Goal: Check status: Check status

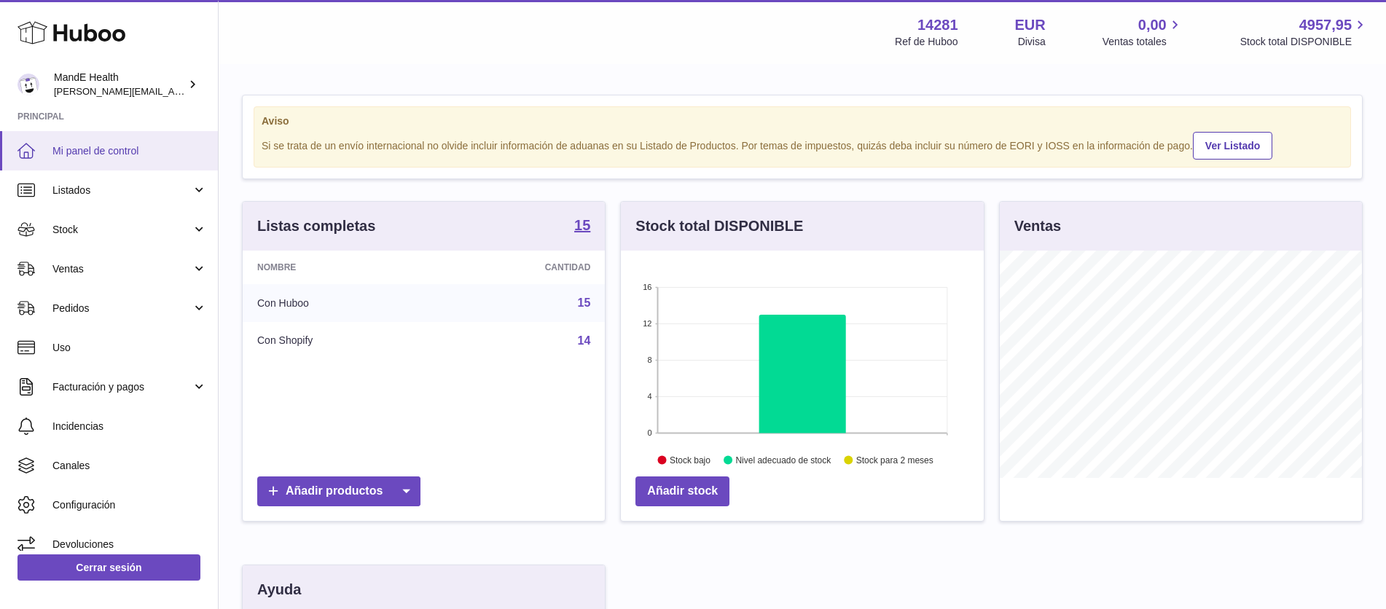
scroll to position [227, 363]
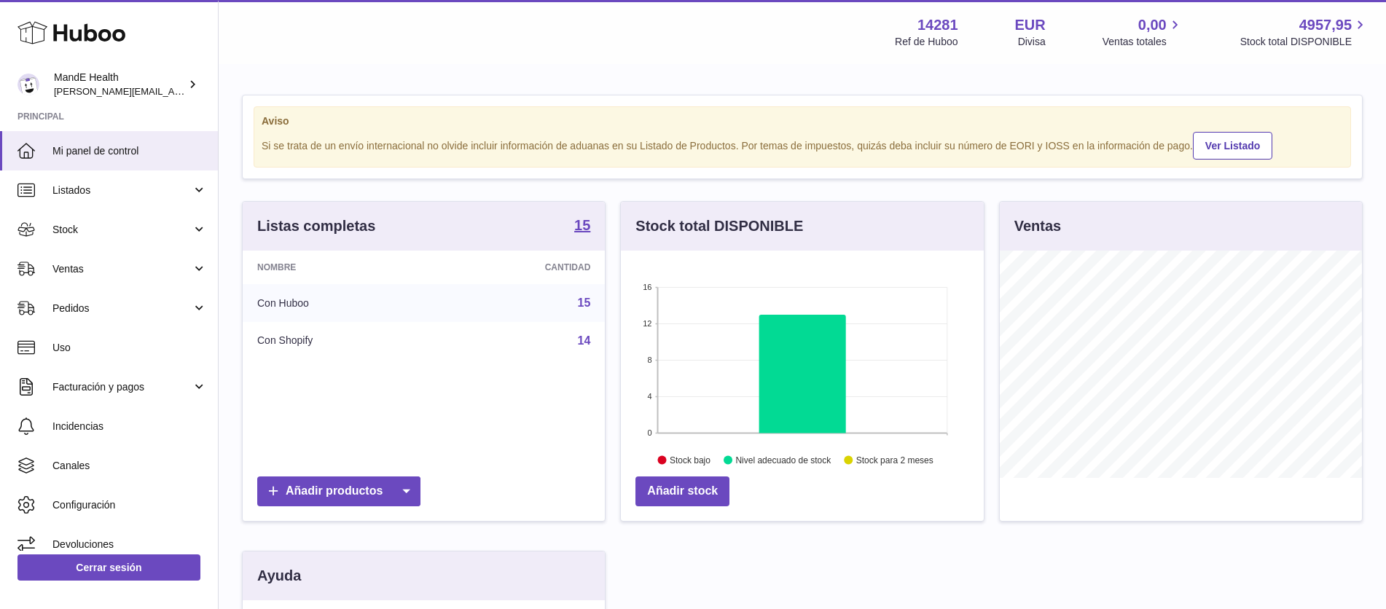
scroll to position [227, 363]
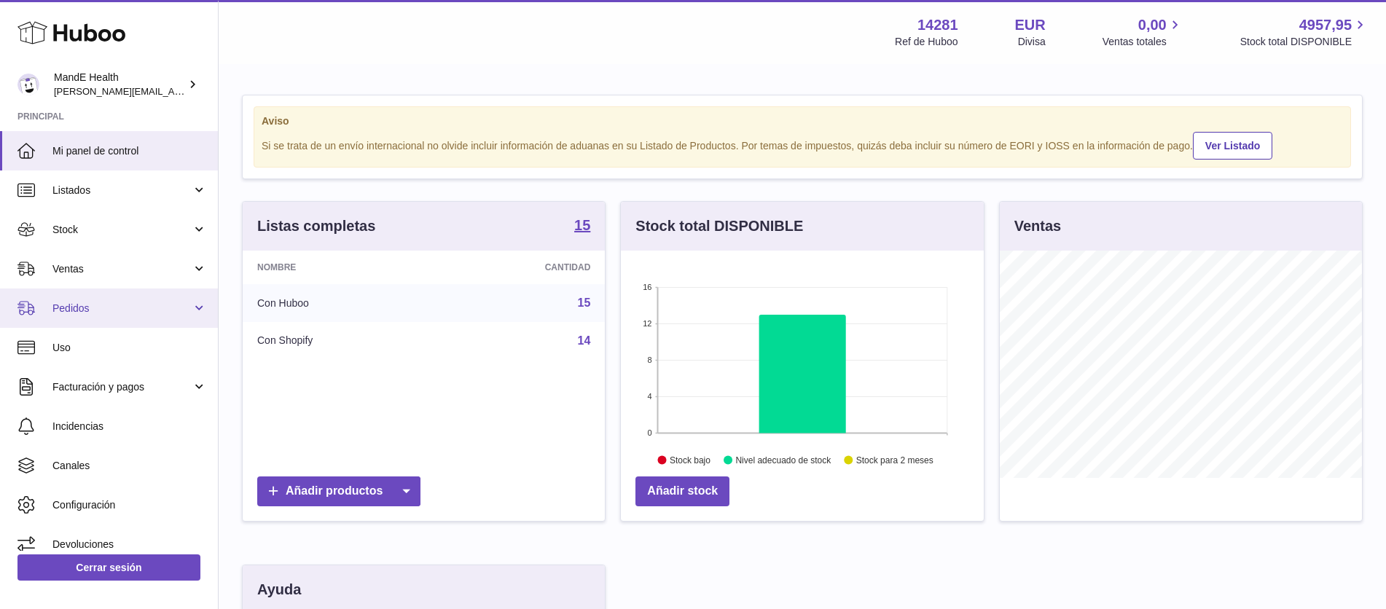
click at [78, 310] on span "Pedidos" at bounding box center [121, 309] width 139 height 14
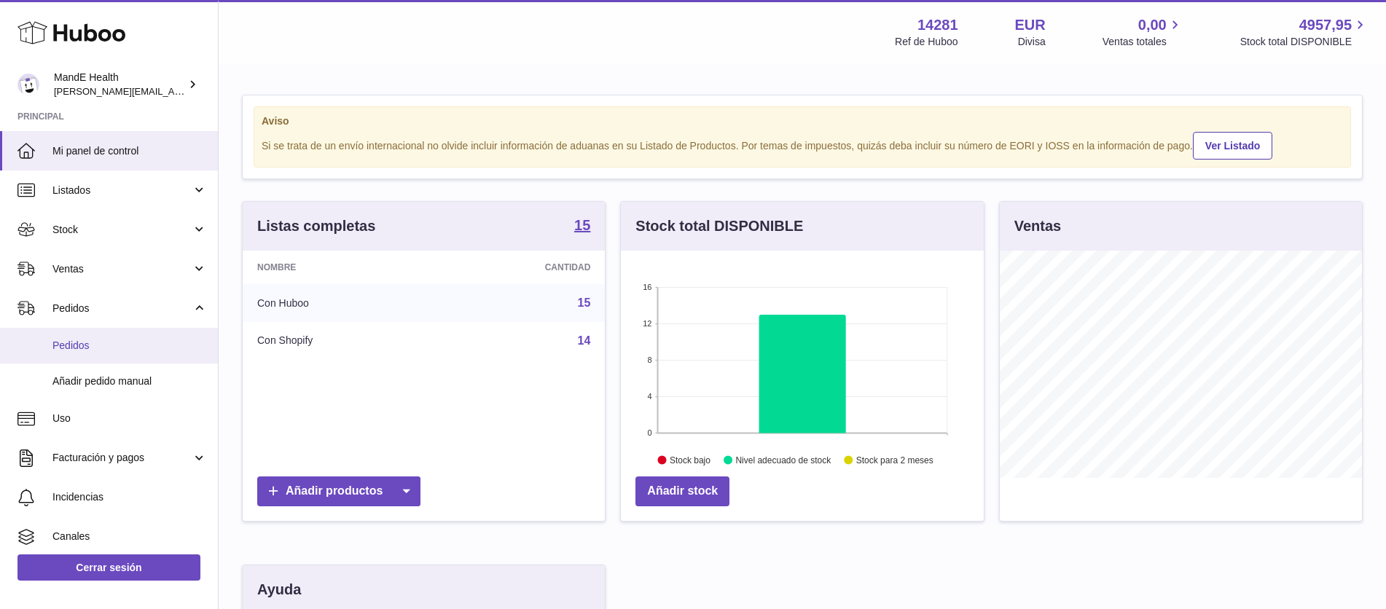
click at [80, 345] on span "Pedidos" at bounding box center [129, 346] width 154 height 14
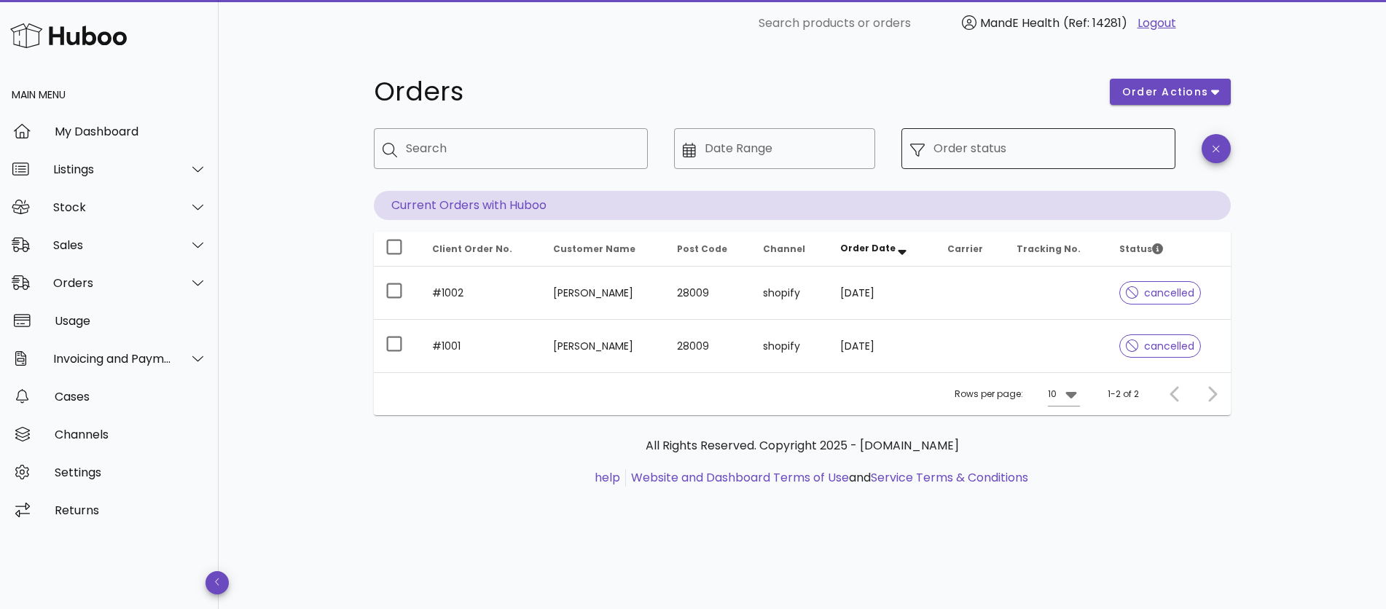
drag, startPoint x: 1051, startPoint y: 131, endPoint x: 1037, endPoint y: 142, distance: 18.2
click at [1048, 136] on div "Order status" at bounding box center [1049, 148] width 233 height 41
drag, startPoint x: 1061, startPoint y: 139, endPoint x: 1045, endPoint y: 141, distance: 16.2
click at [1058, 140] on input "Order status" at bounding box center [1049, 148] width 233 height 23
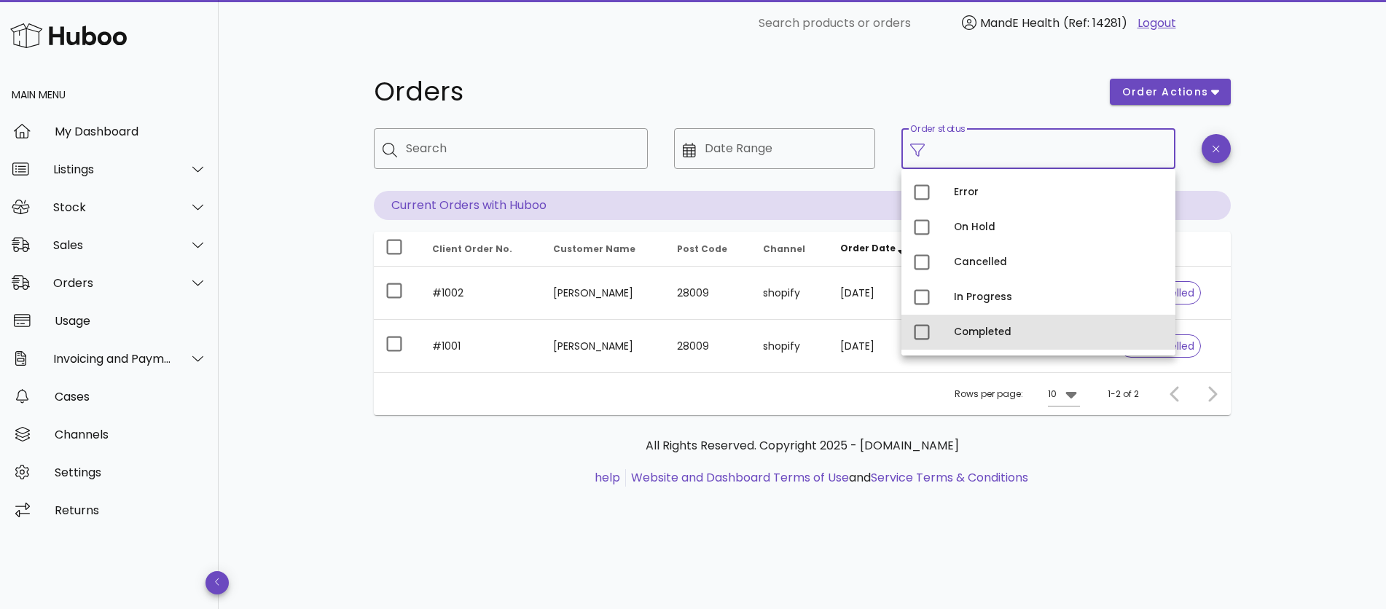
click at [954, 326] on div "Completed" at bounding box center [1059, 332] width 210 height 12
type input "**********"
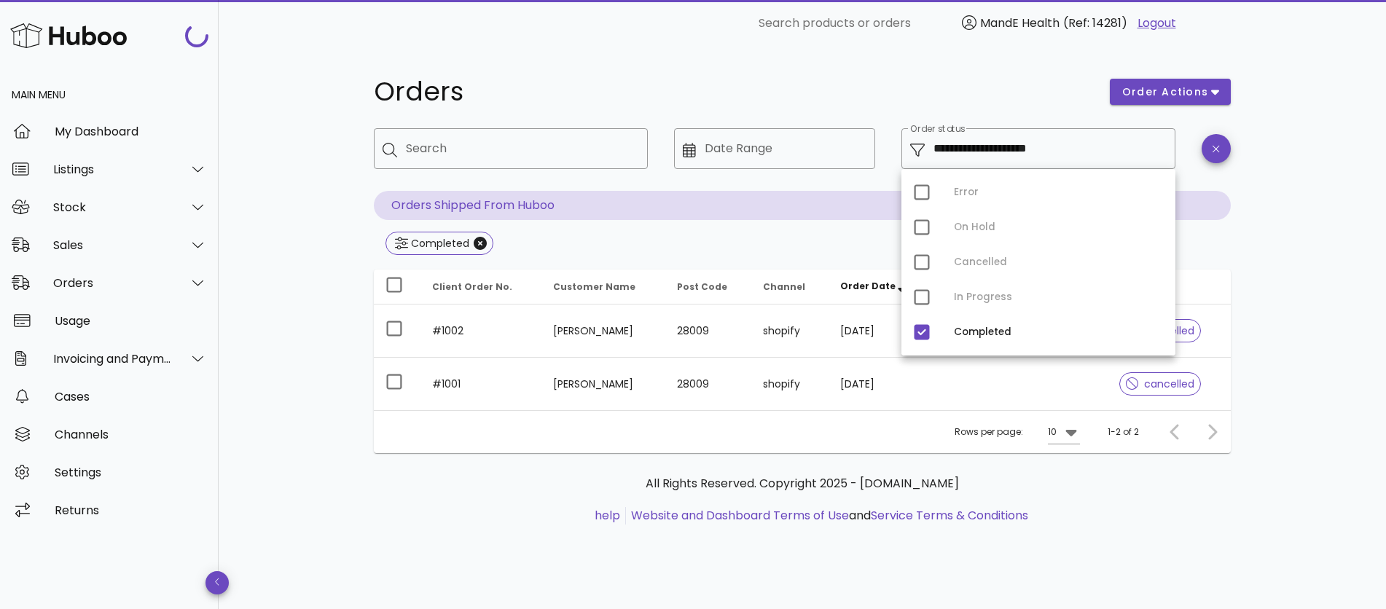
click at [316, 287] on div "**********" at bounding box center [802, 328] width 1167 height 562
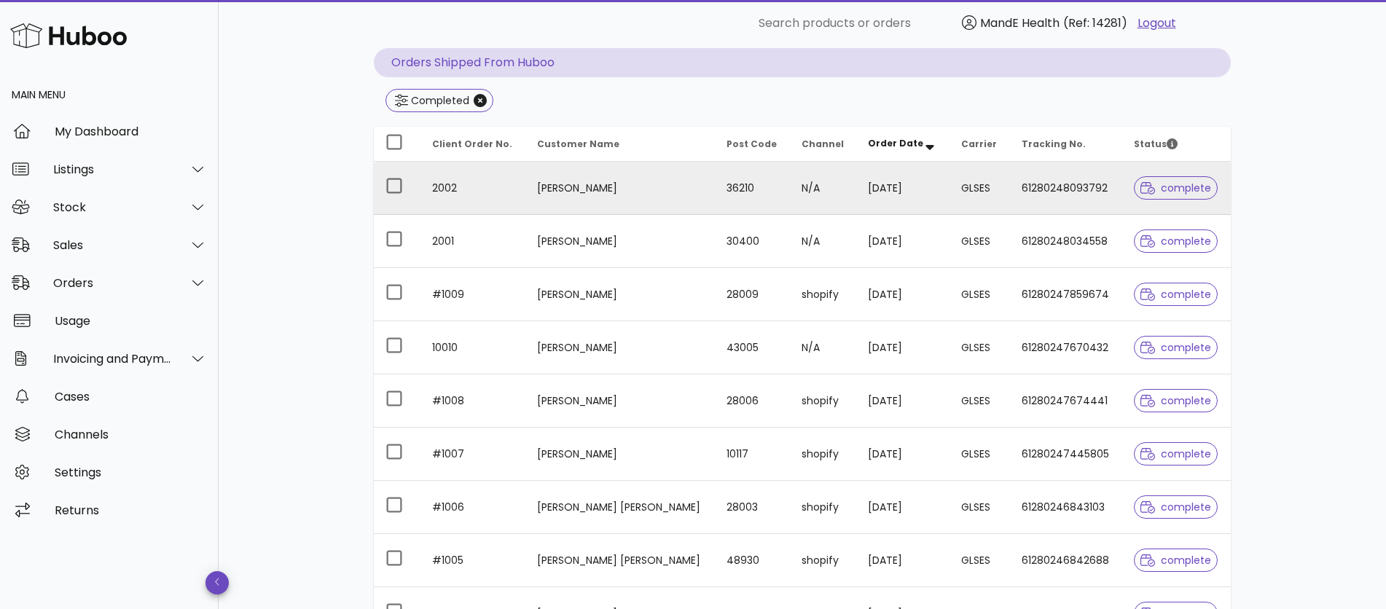
scroll to position [138, 0]
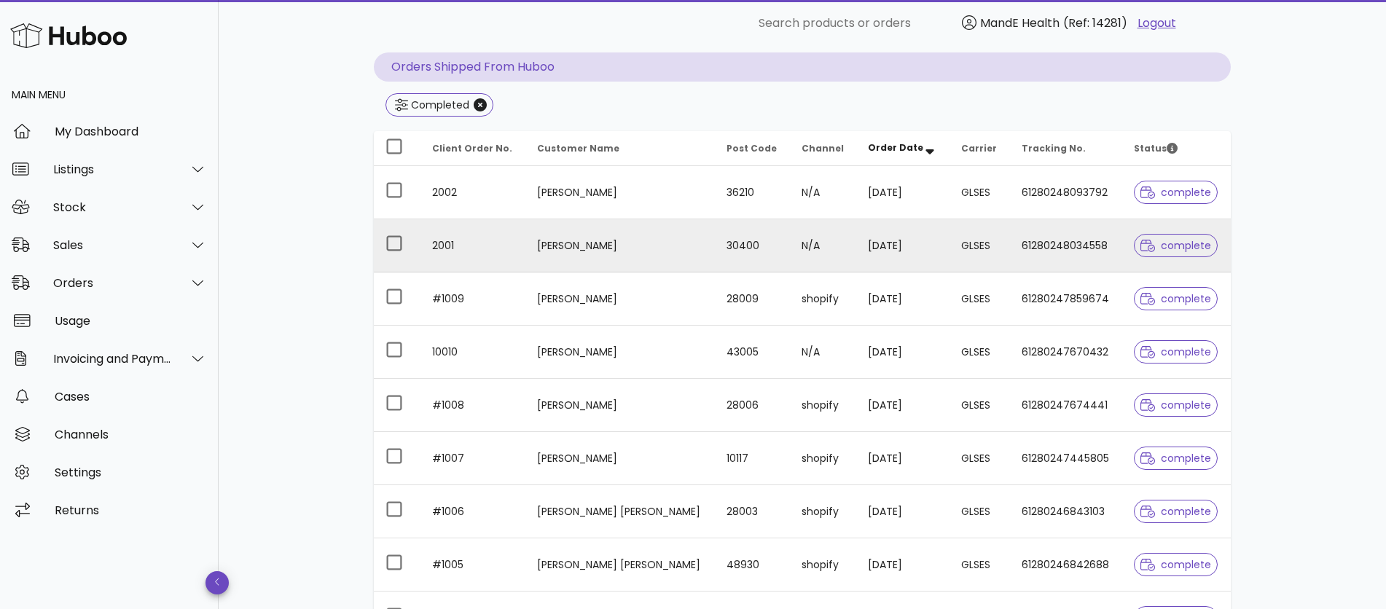
click at [1160, 245] on span "complete" at bounding box center [1175, 245] width 71 height 10
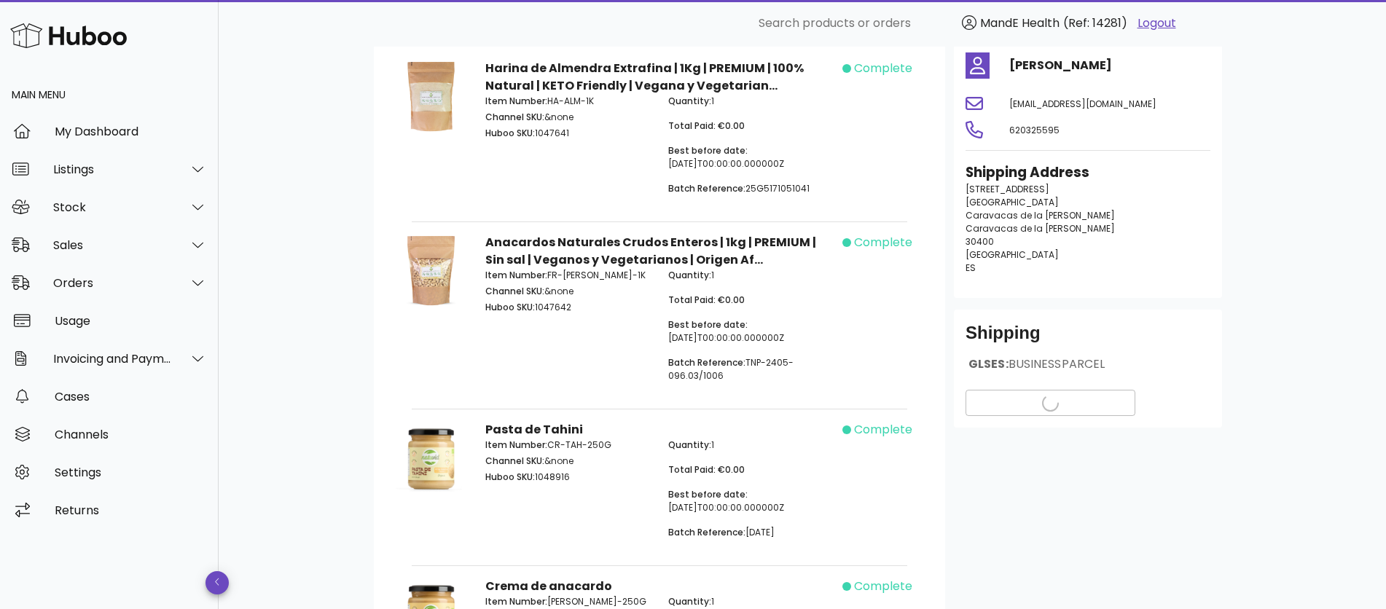
scroll to position [113, 0]
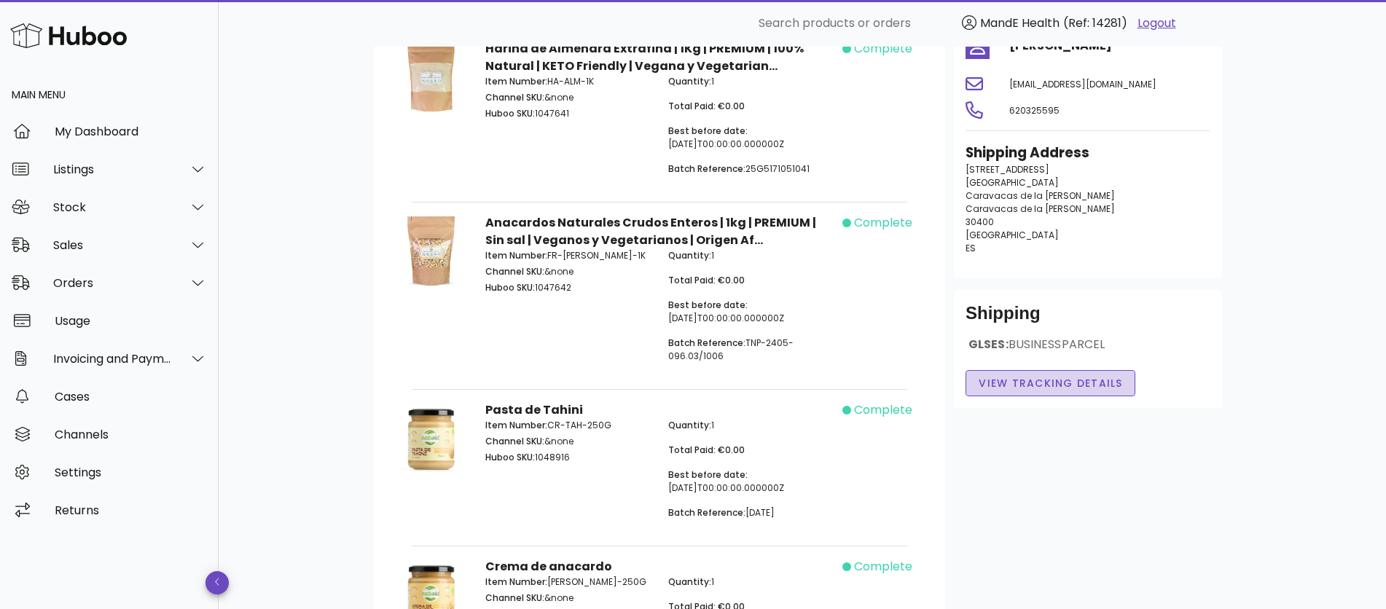
click at [1081, 380] on span "View Tracking details" at bounding box center [1050, 383] width 145 height 15
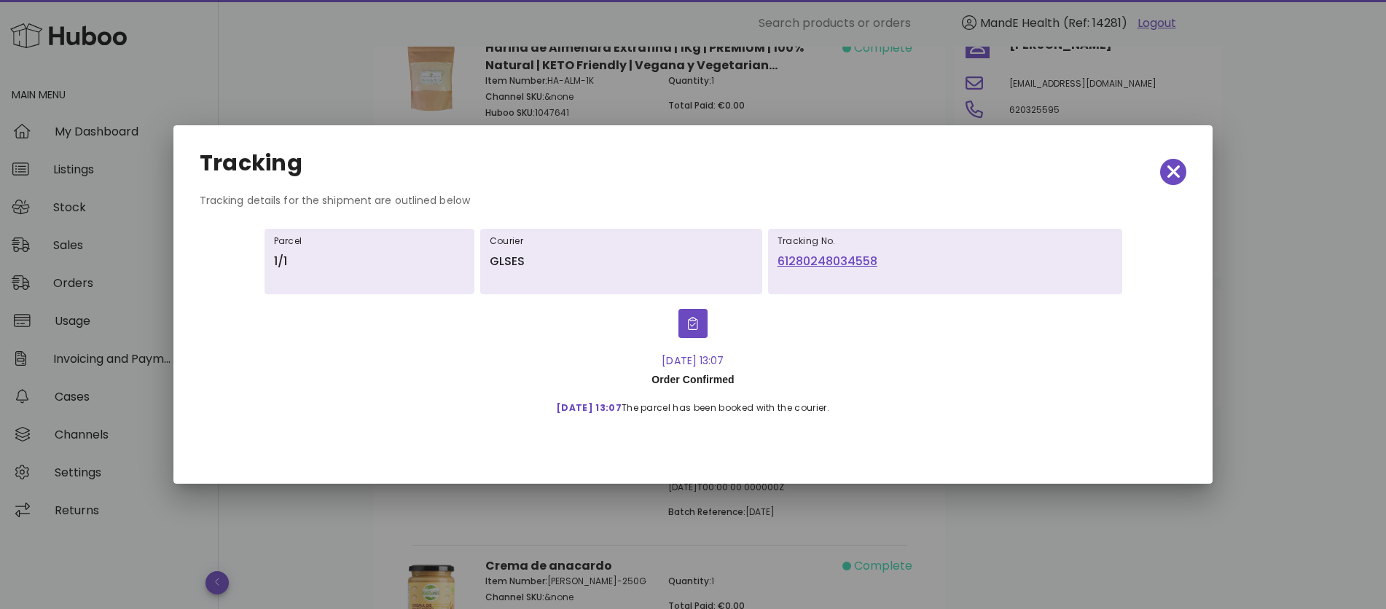
scroll to position [135, 0]
click at [844, 259] on link "61280248034558" at bounding box center [944, 261] width 335 height 17
click at [1169, 169] on icon "button" at bounding box center [1172, 171] width 13 height 13
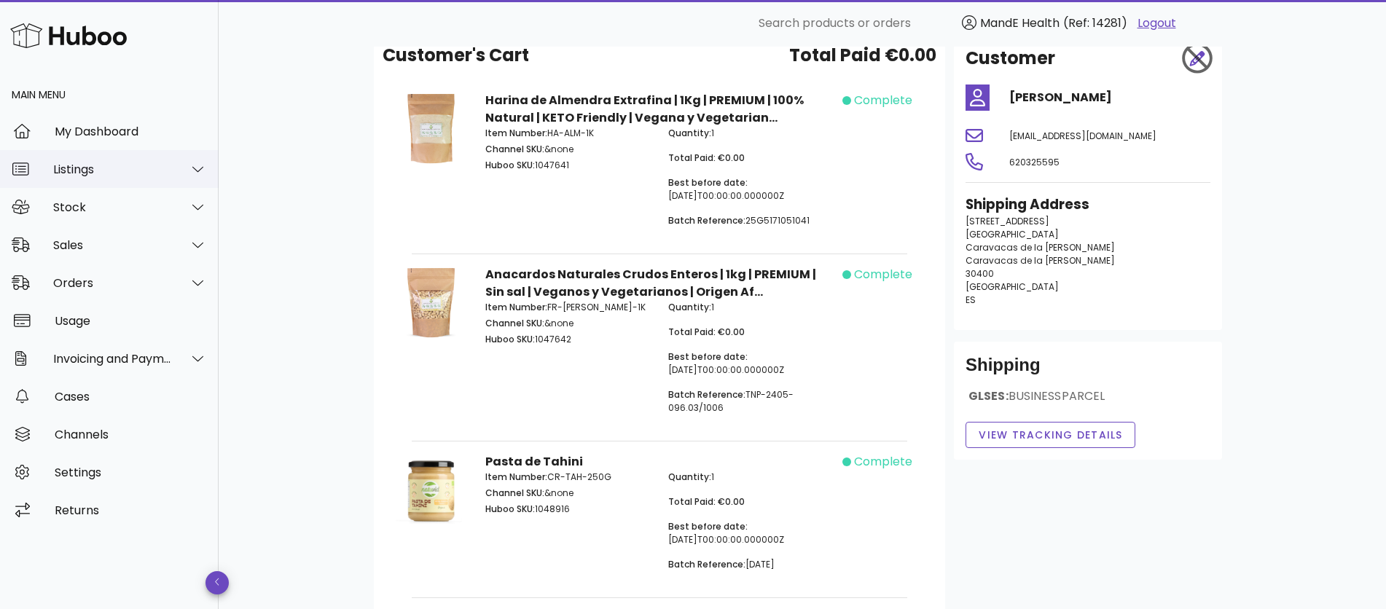
scroll to position [0, 0]
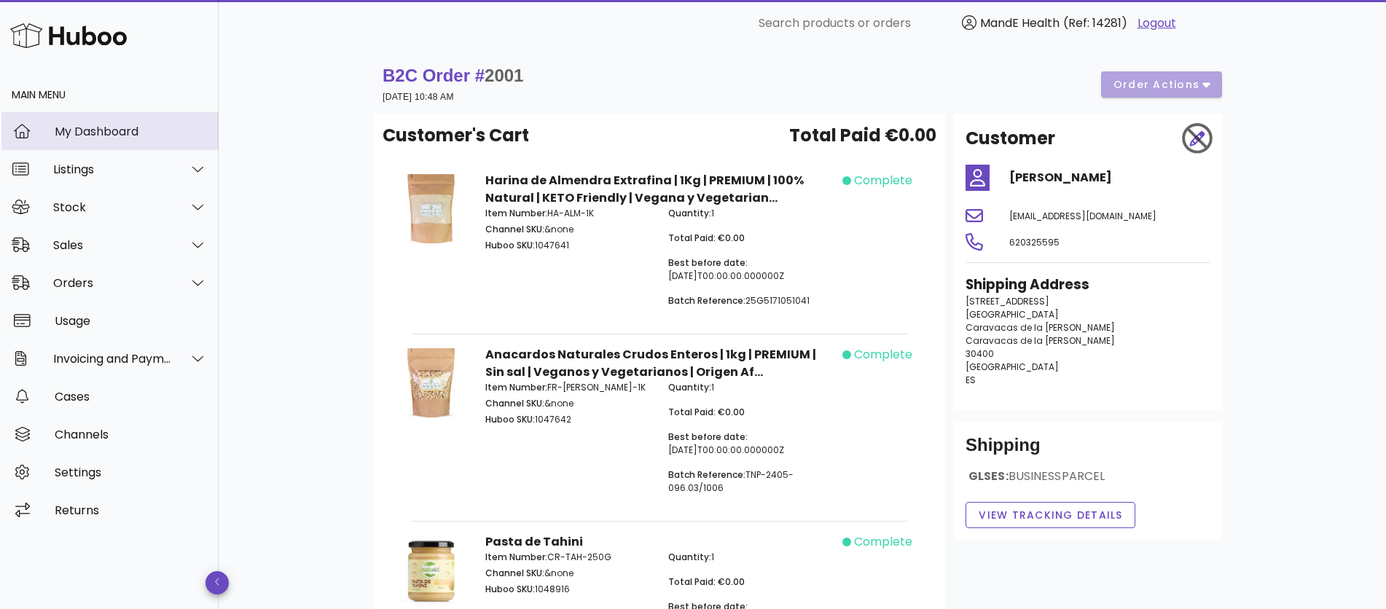
click at [90, 133] on div "My Dashboard" at bounding box center [131, 132] width 152 height 14
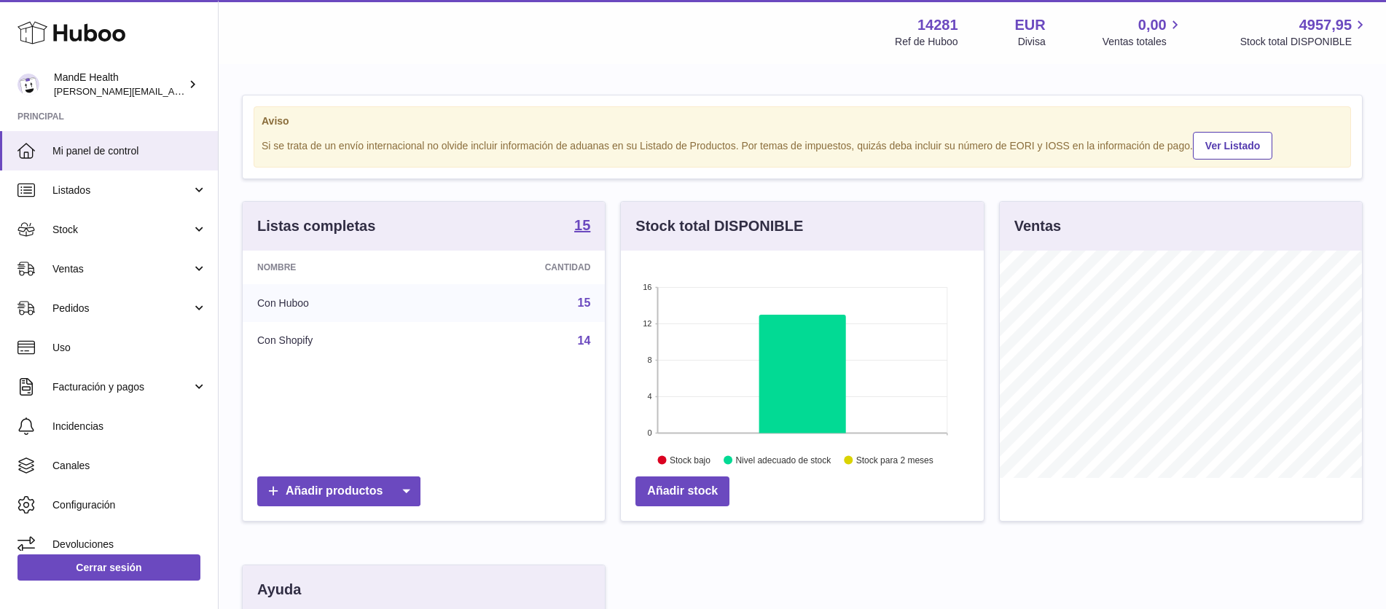
click at [74, 39] on use at bounding box center [71, 33] width 108 height 23
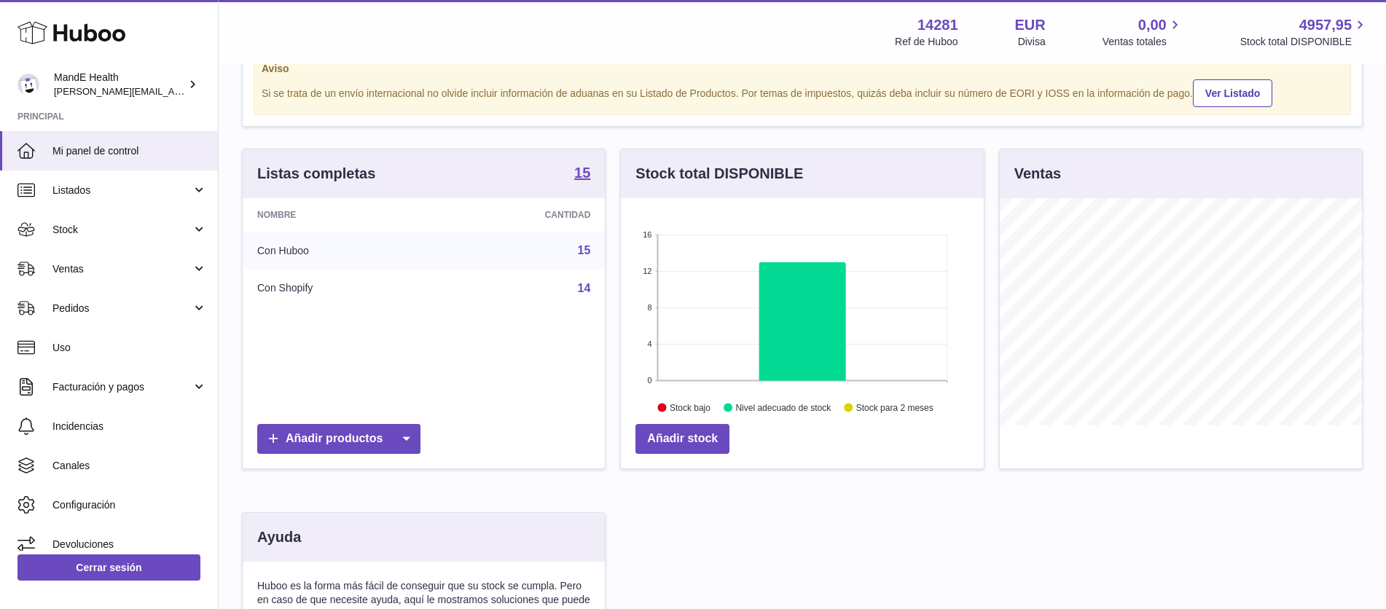
scroll to position [53, 0]
click at [71, 239] on link "Stock" at bounding box center [109, 229] width 218 height 39
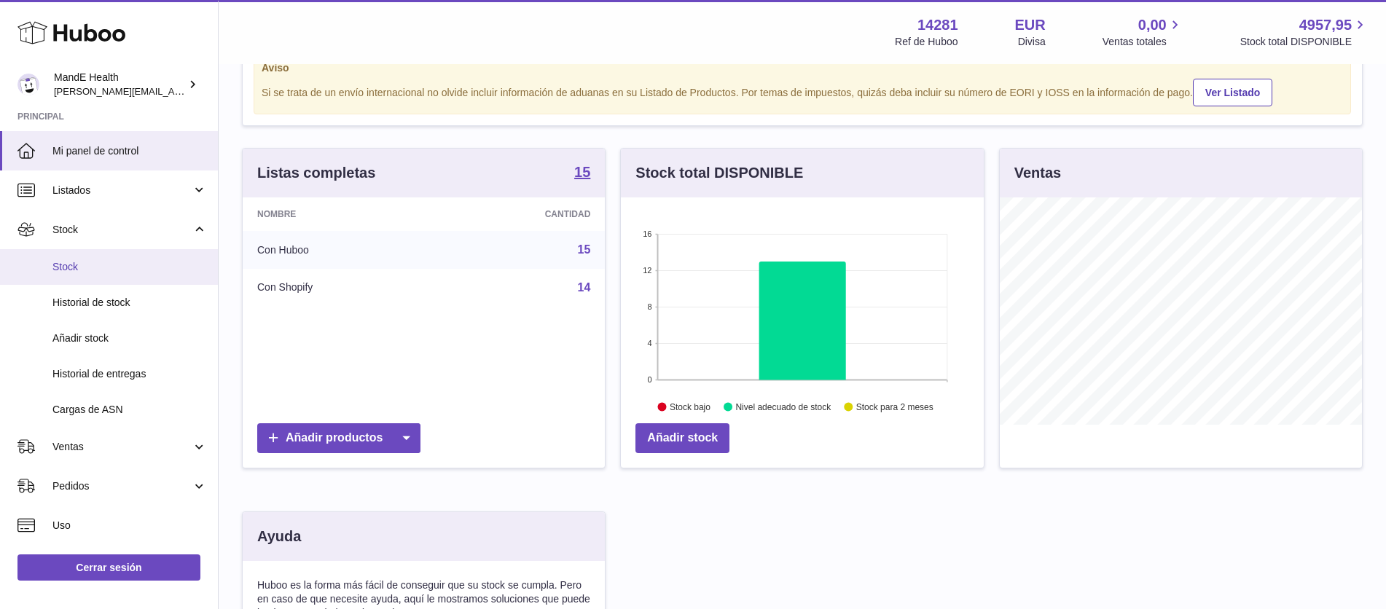
click at [74, 265] on span "Stock" at bounding box center [129, 267] width 154 height 14
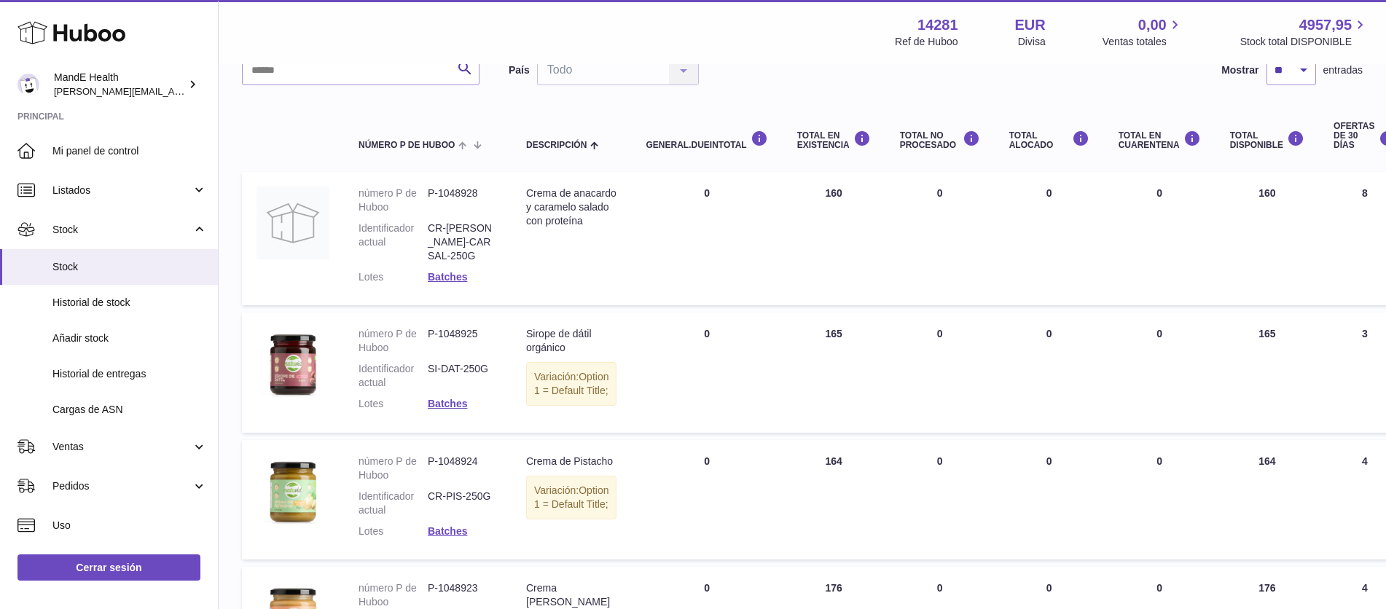
scroll to position [121, 0]
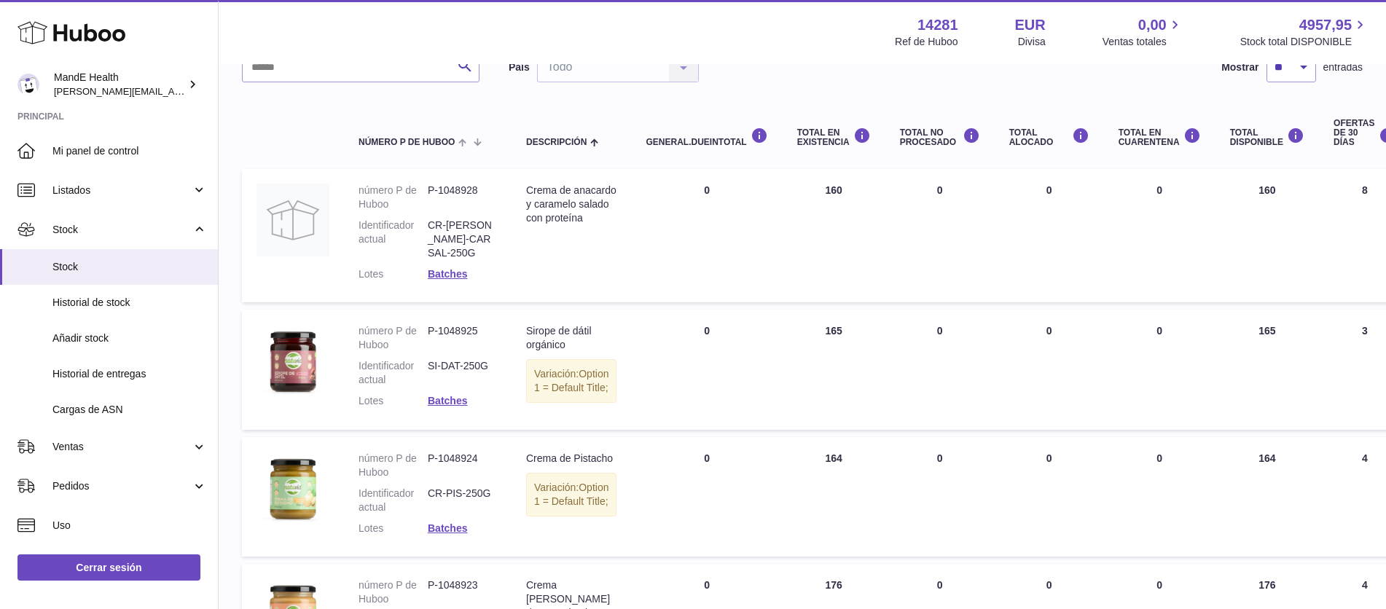
click at [1353, 189] on td "OFERTAS DE 30 DÍAS 8" at bounding box center [1364, 235] width 91 height 133
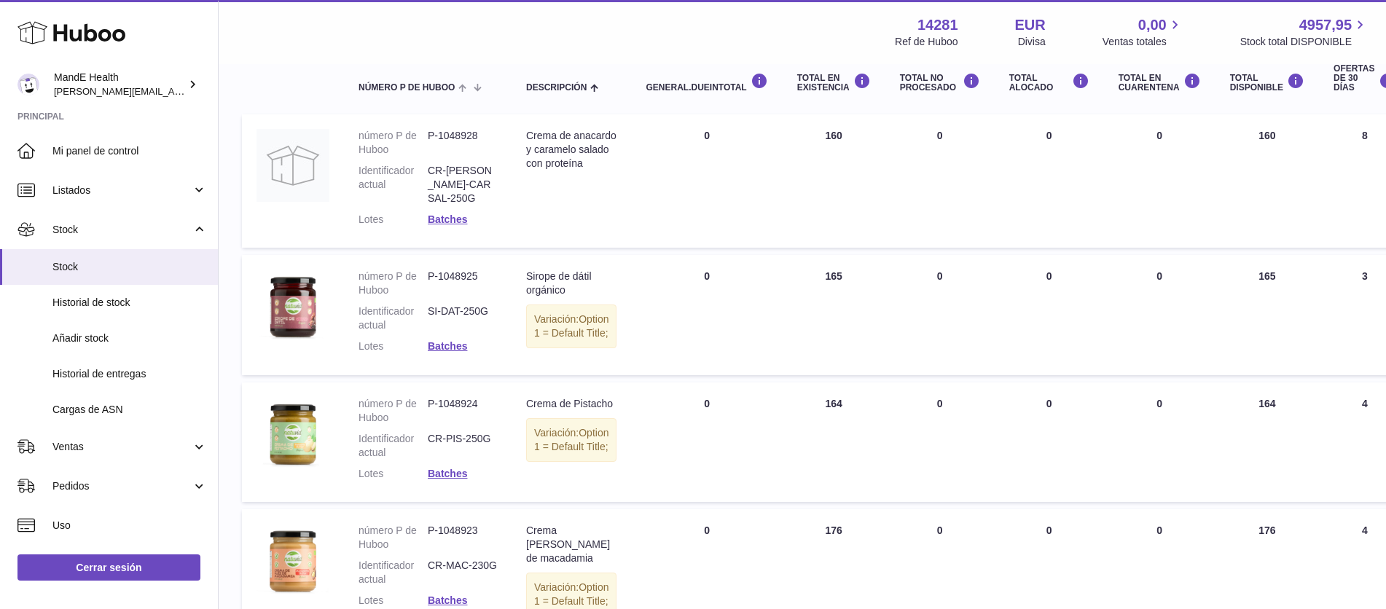
scroll to position [177, 0]
click at [1333, 76] on div "OFERTAS DE 30 DÍAS" at bounding box center [1364, 77] width 62 height 29
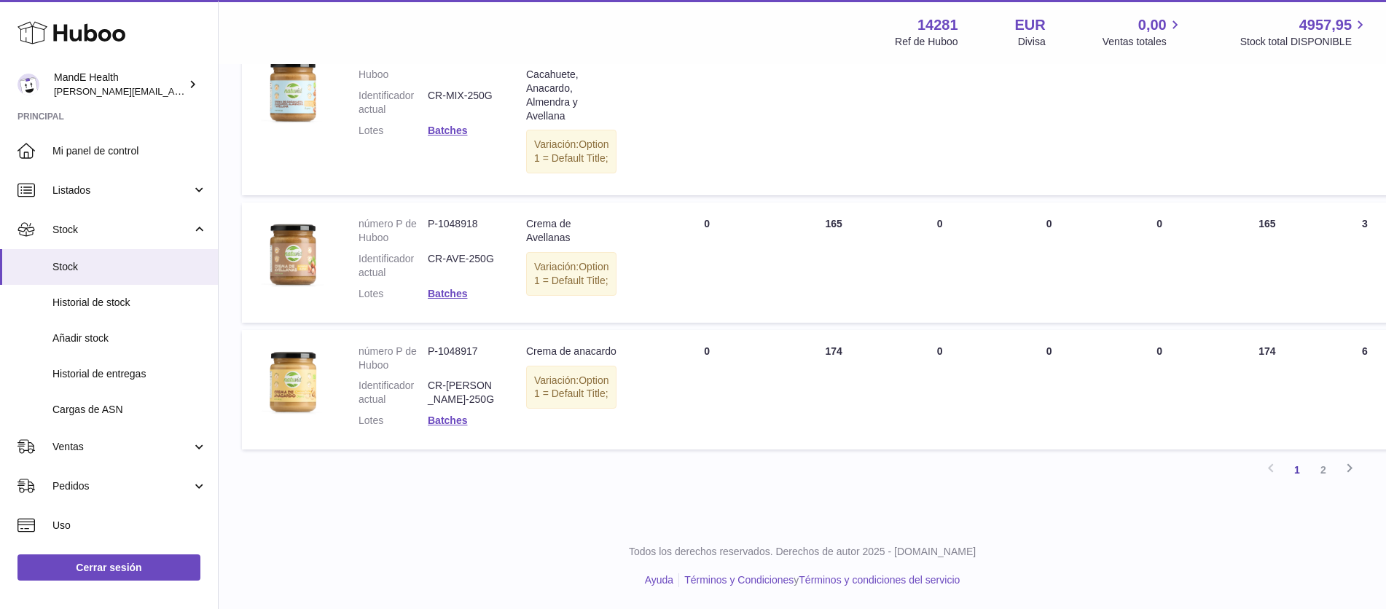
scroll to position [1223, 0]
click at [1321, 474] on link "2" at bounding box center [1323, 470] width 26 height 26
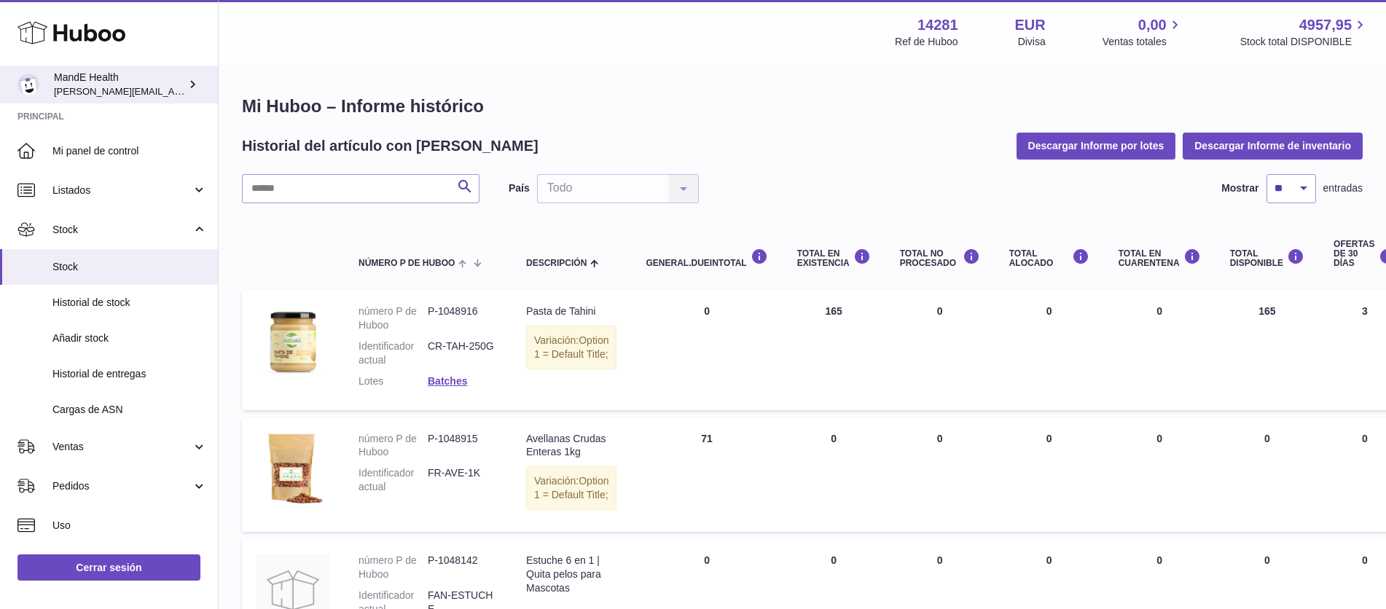
click at [86, 79] on div "MandE Health luis.mendieta@mandehealth.com" at bounding box center [119, 85] width 131 height 28
